Goal: Task Accomplishment & Management: Complete application form

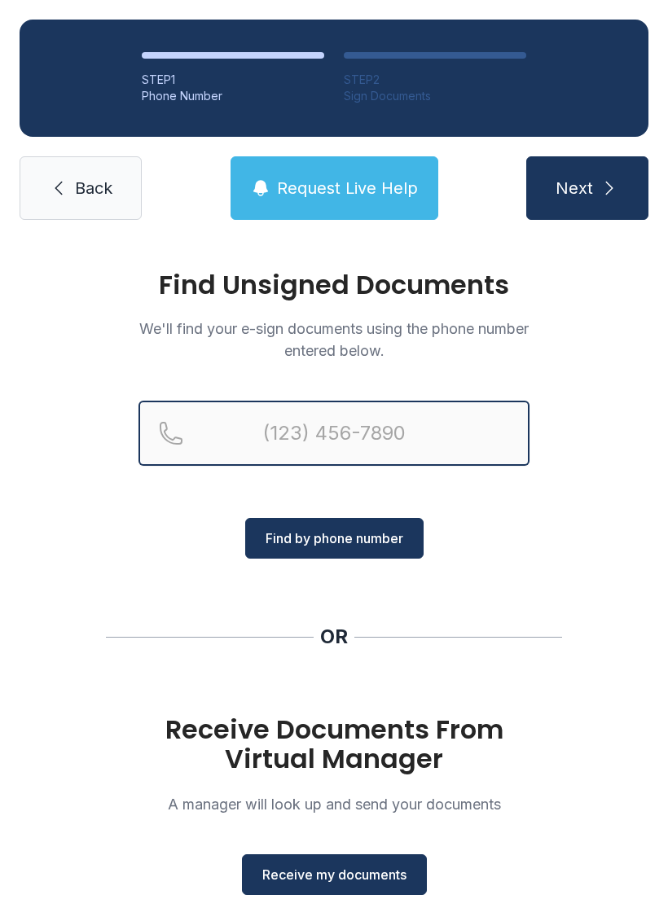
click at [390, 413] on input "Reservation phone number" at bounding box center [333, 433] width 391 height 65
type input "(757) 34"
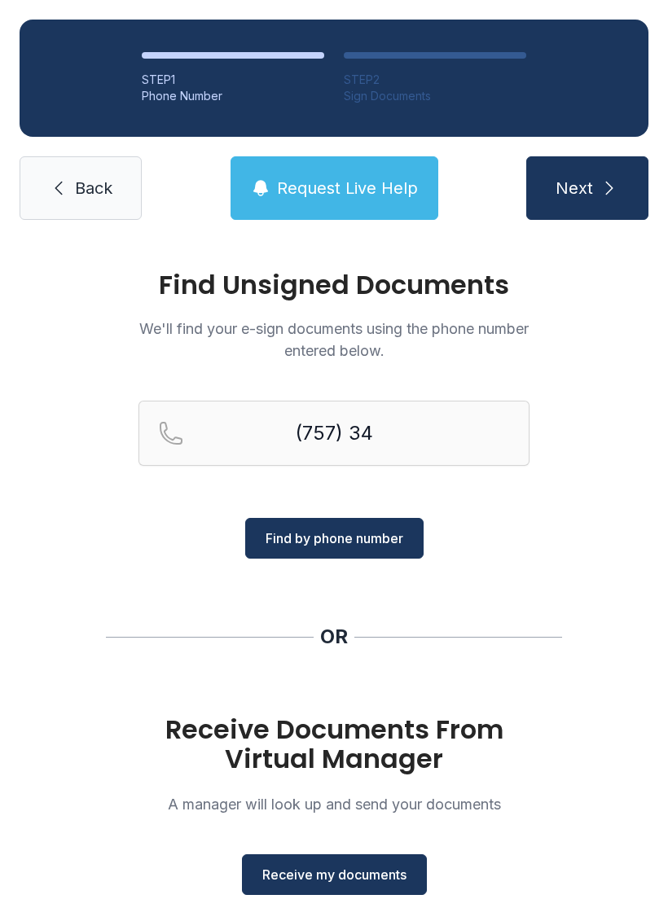
click at [82, 181] on span "Back" at bounding box center [93, 188] width 37 height 23
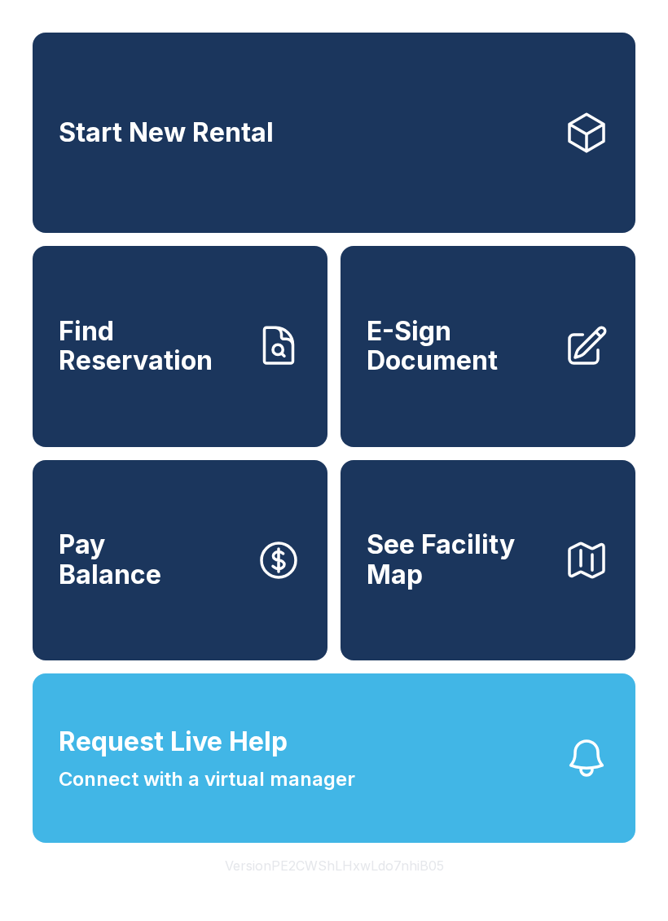
click at [517, 407] on link "E-Sign Document" at bounding box center [487, 346] width 295 height 200
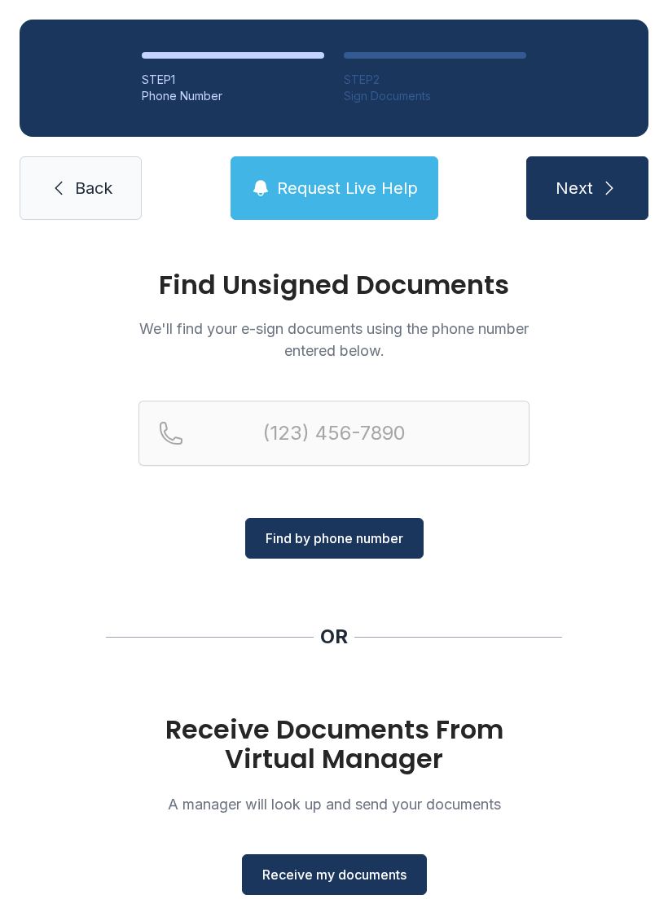
click at [352, 863] on button "Receive my documents" at bounding box center [334, 874] width 185 height 41
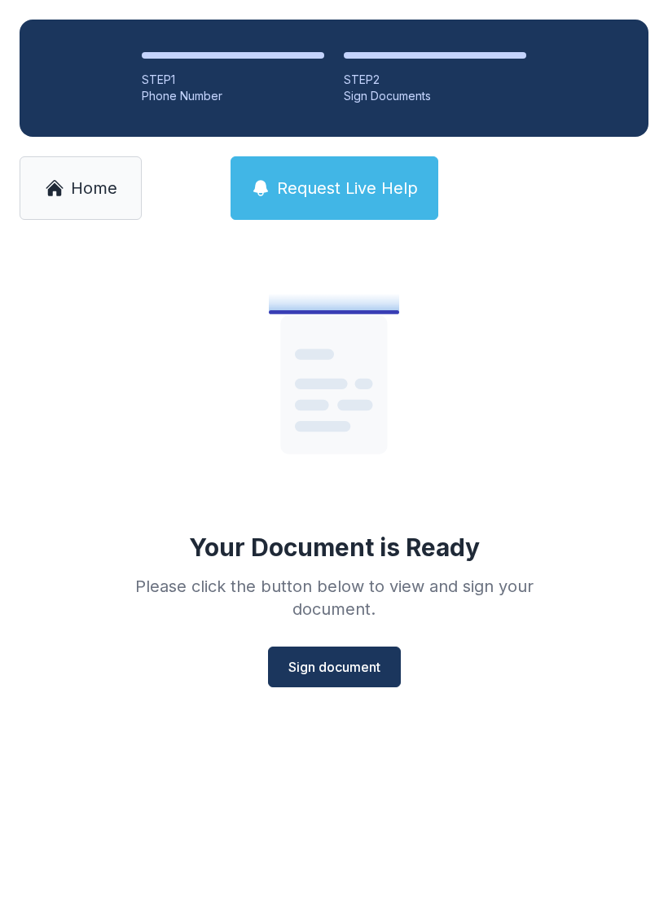
click at [340, 669] on span "Sign document" at bounding box center [334, 667] width 92 height 20
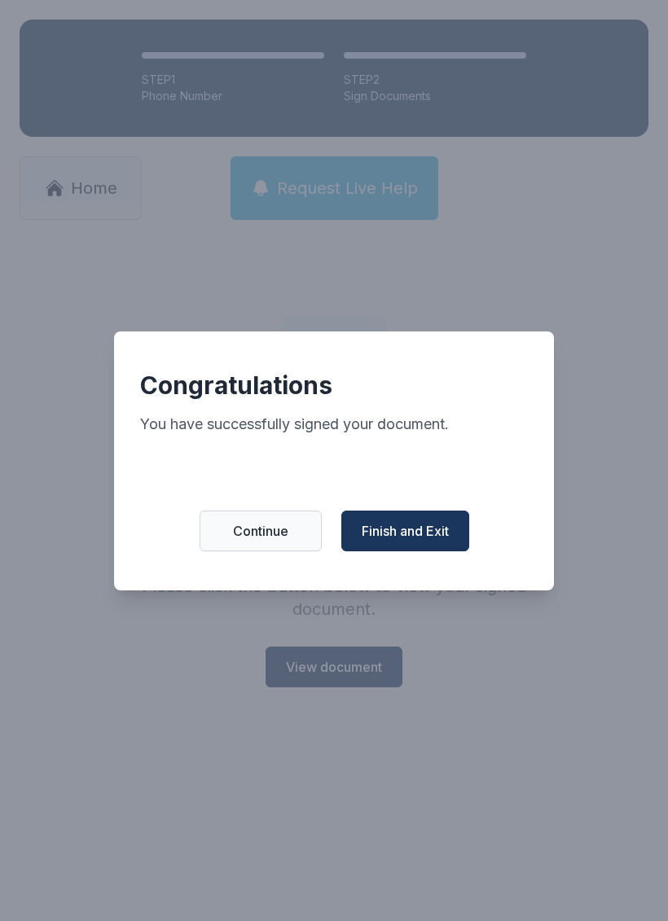
click at [418, 541] on span "Finish and Exit" at bounding box center [405, 531] width 87 height 20
